Goal: Transaction & Acquisition: Purchase product/service

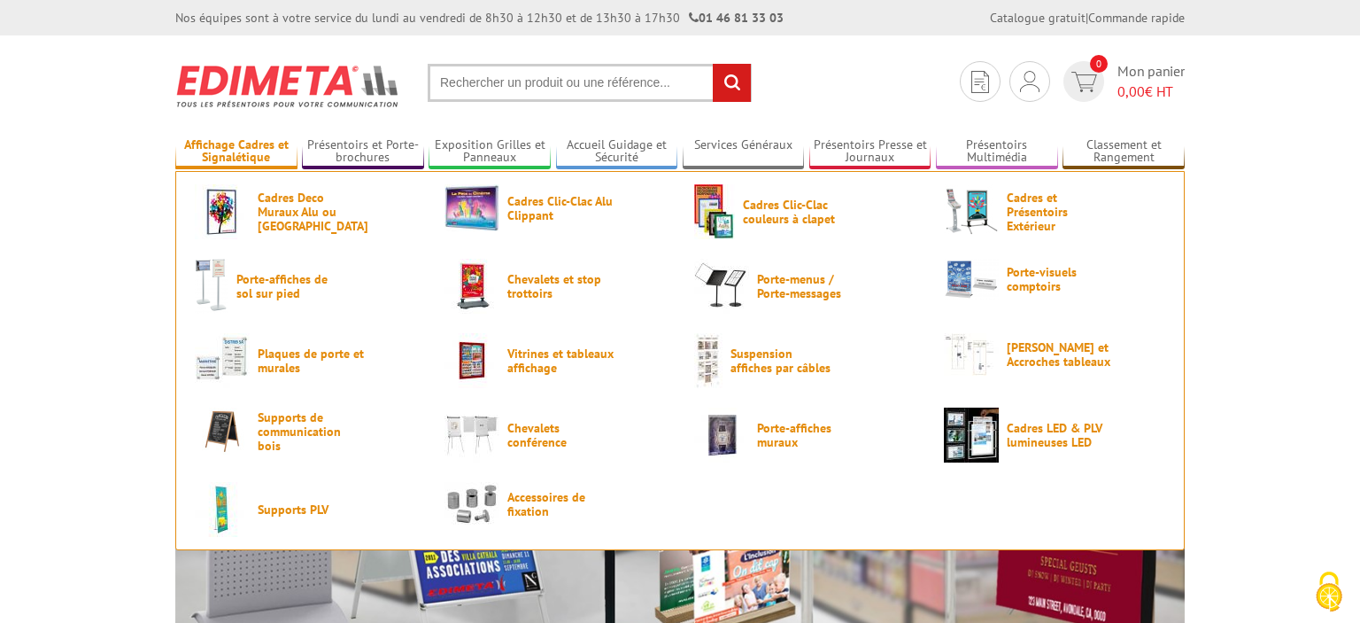
click at [236, 147] on link "Affichage Cadres et Signalétique" at bounding box center [236, 151] width 122 height 29
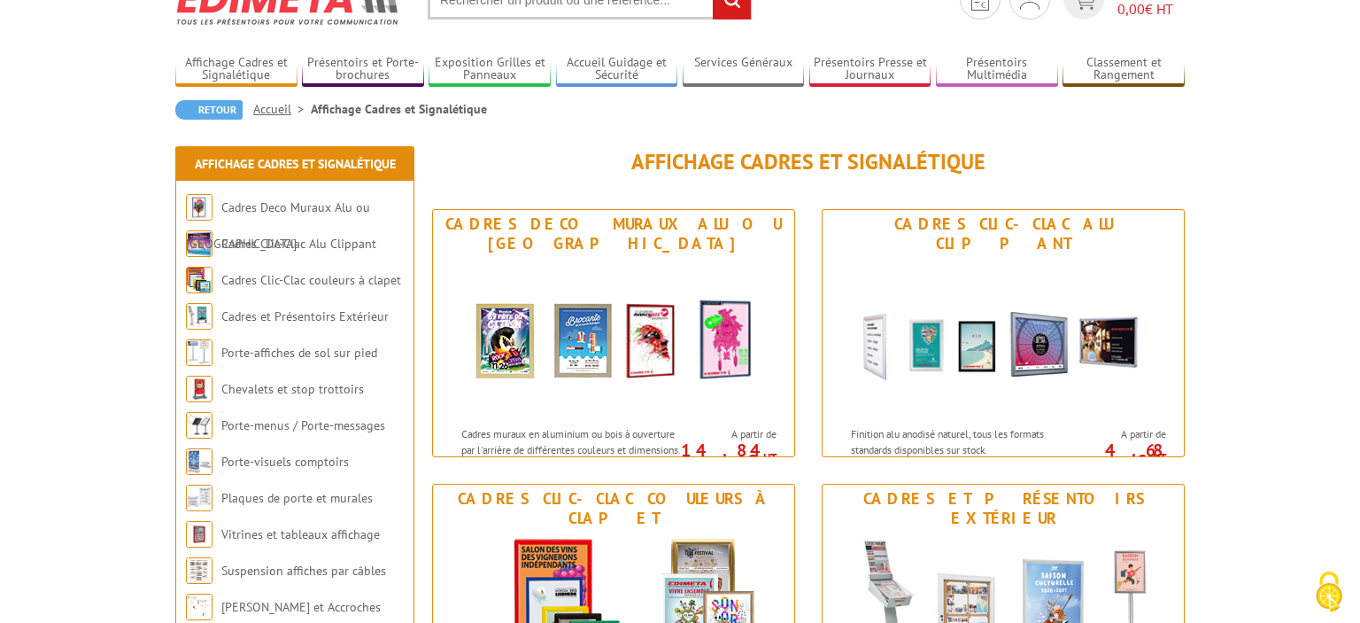
scroll to position [187, 0]
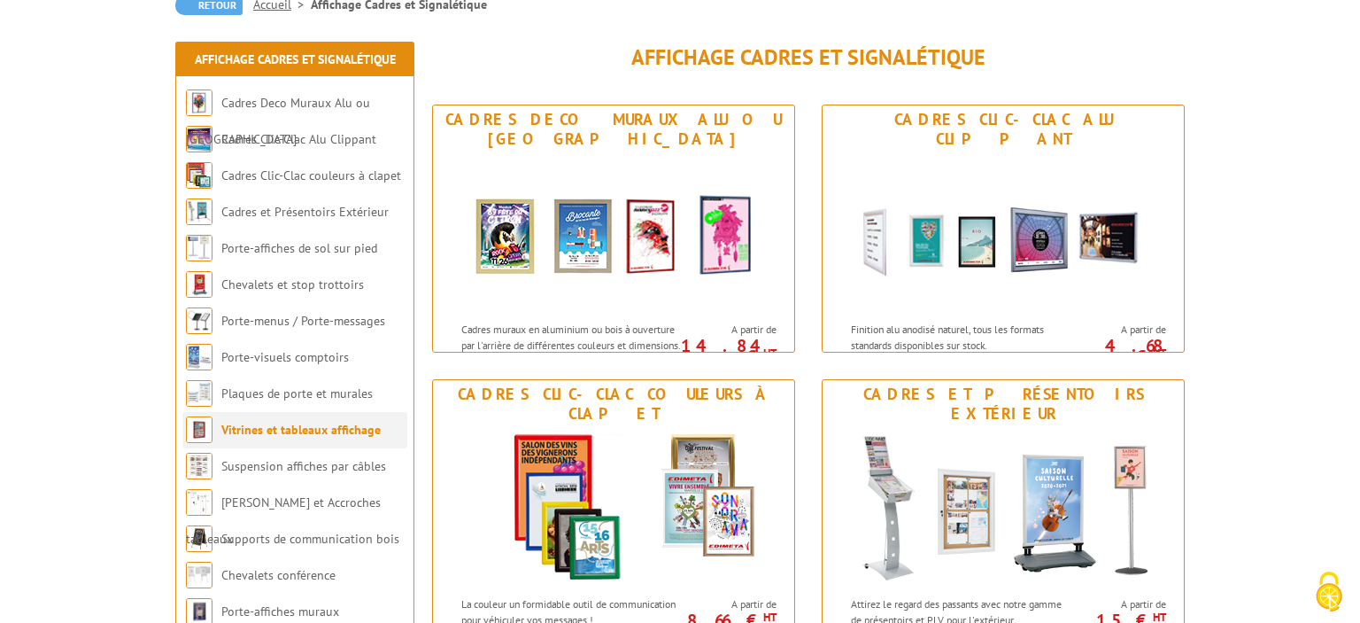
click at [297, 431] on link "Vitrines et tableaux affichage" at bounding box center [300, 430] width 159 height 16
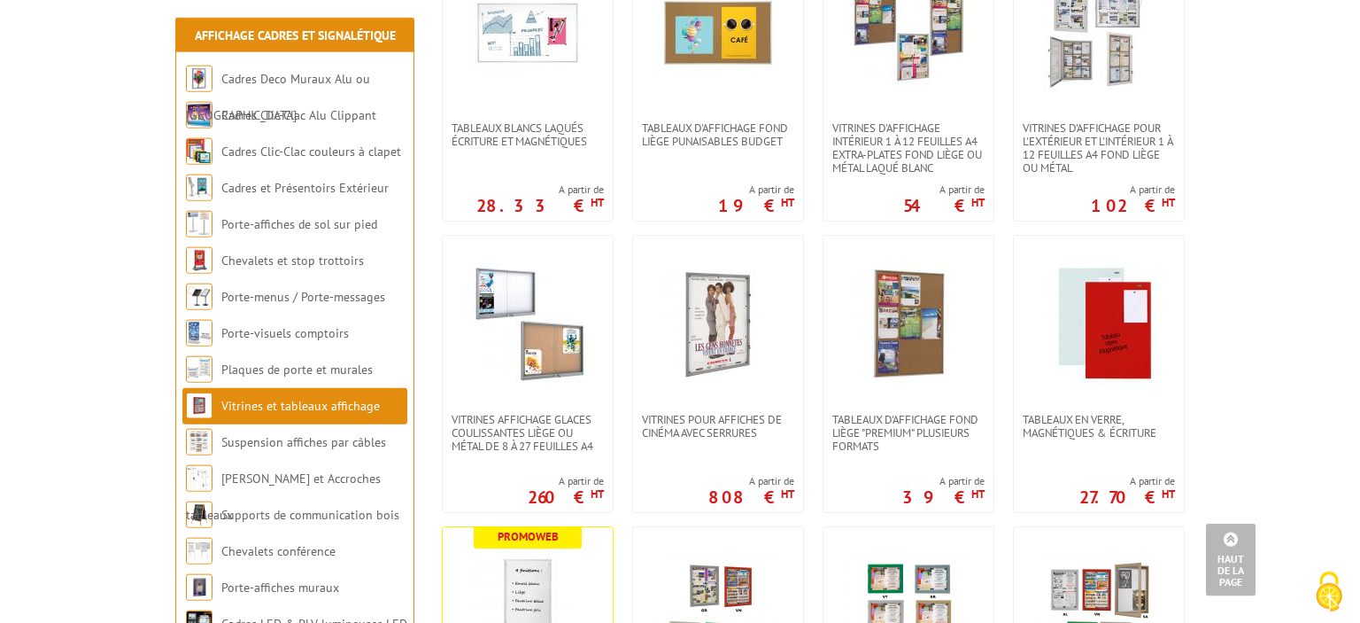
scroll to position [747, 0]
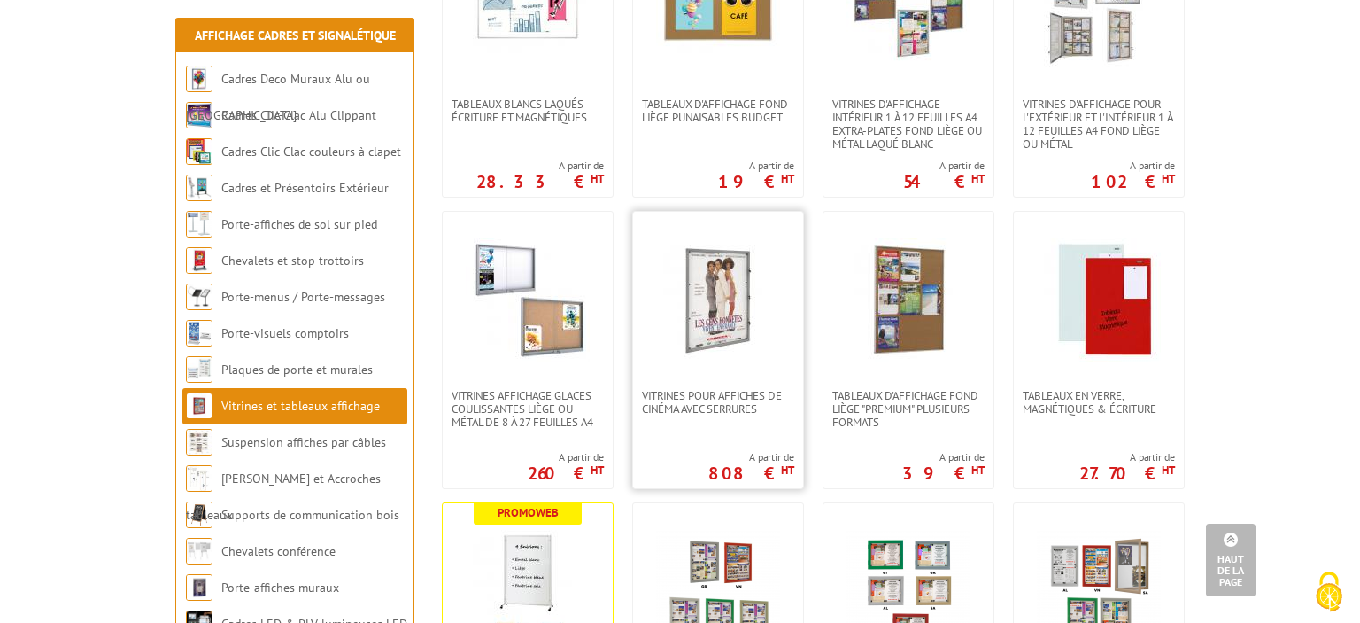
click at [728, 309] on img at bounding box center [718, 300] width 124 height 124
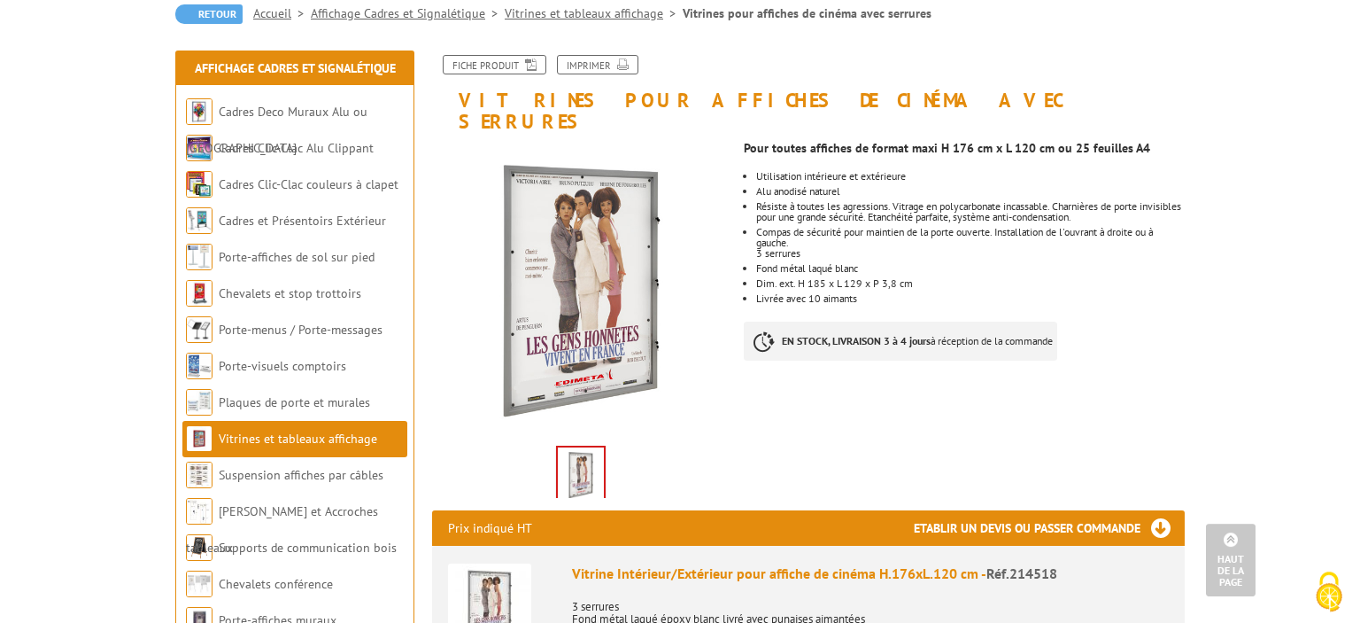
scroll to position [93, 0]
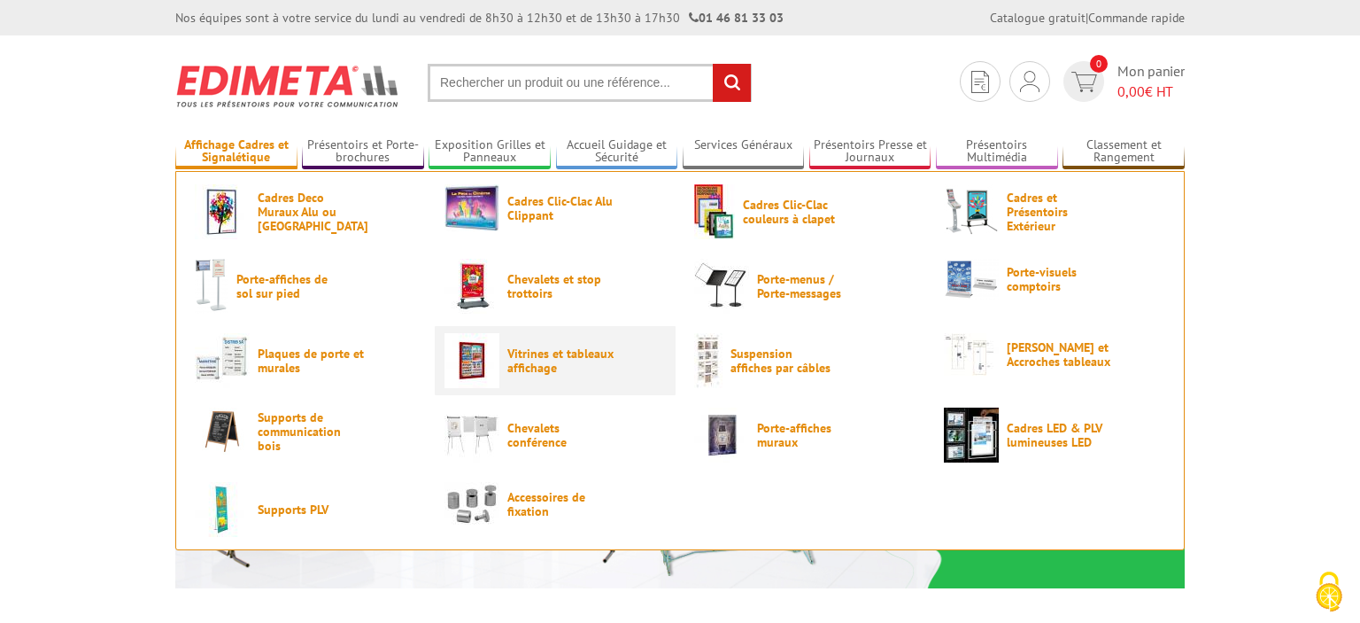
click at [535, 361] on span "Vitrines et tableaux affichage" at bounding box center [560, 360] width 106 height 28
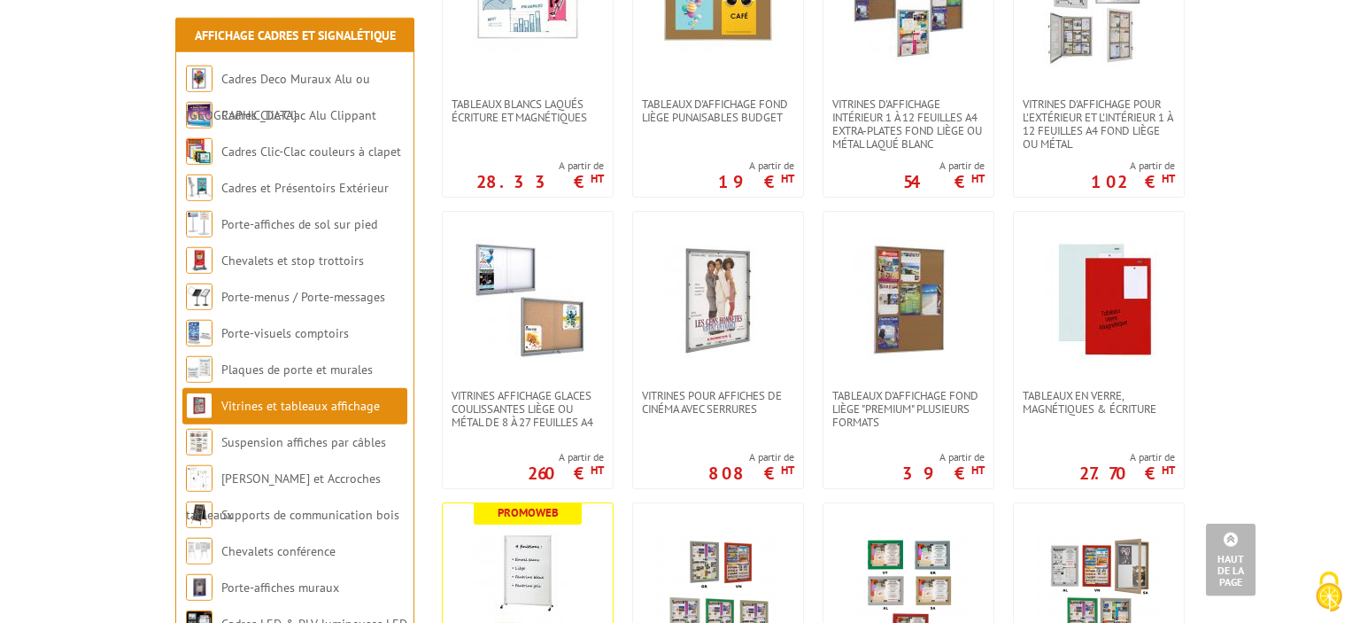
scroll to position [747, 0]
click at [724, 297] on img at bounding box center [718, 300] width 124 height 124
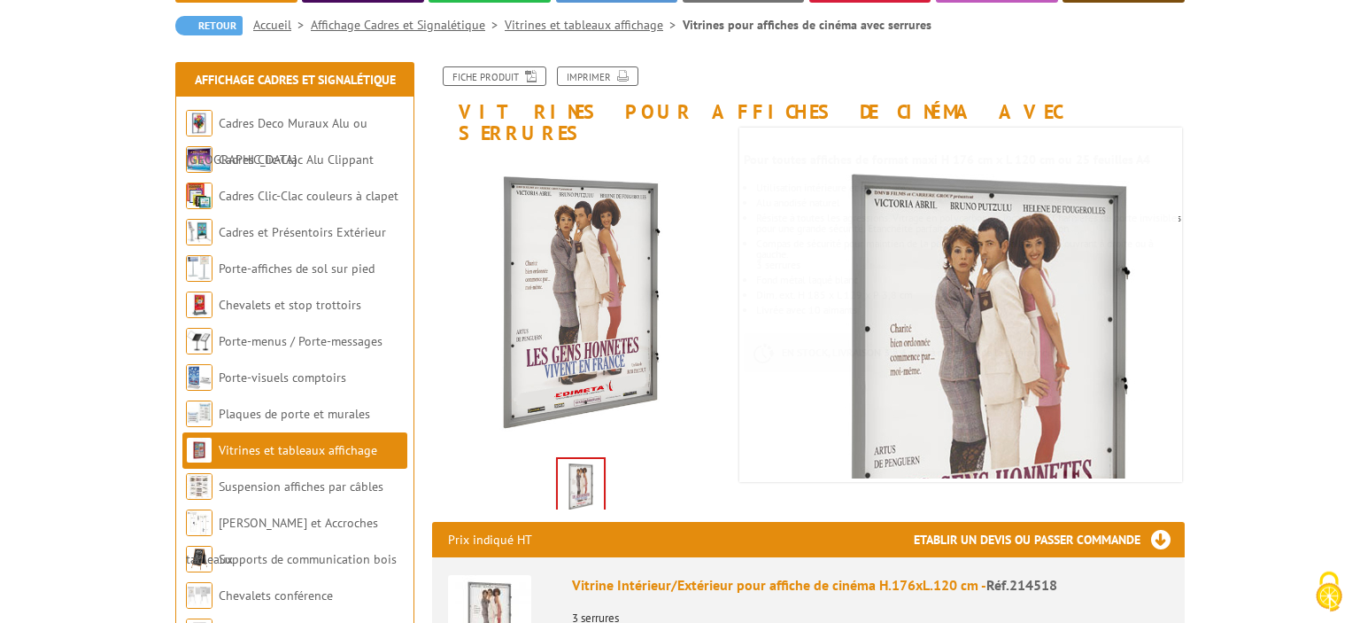
scroll to position [187, 0]
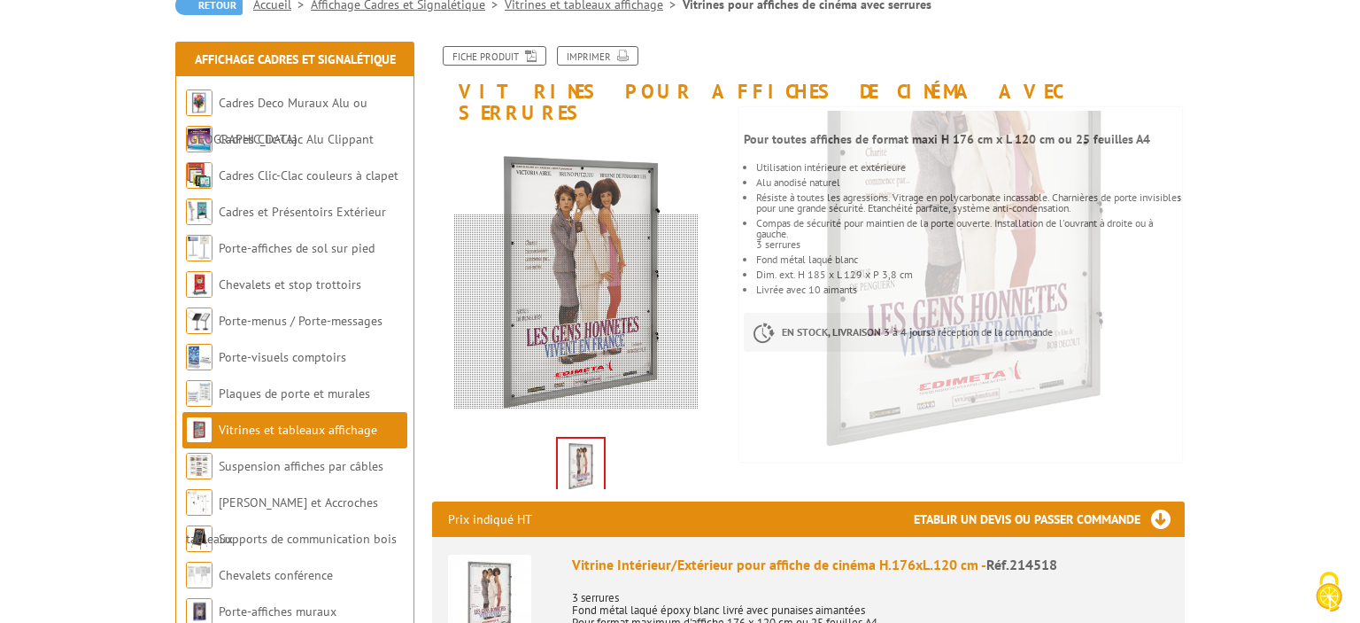
click at [577, 322] on div at bounding box center [576, 311] width 244 height 195
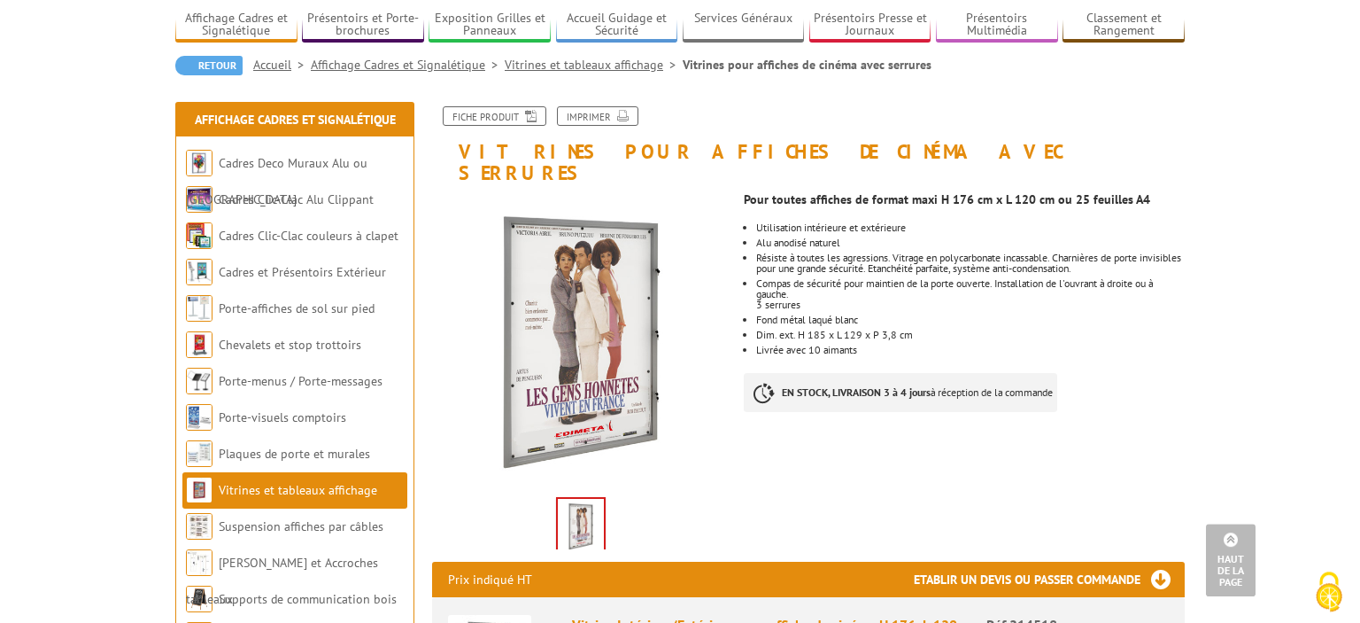
scroll to position [0, 0]
